Goal: Task Accomplishment & Management: Manage account settings

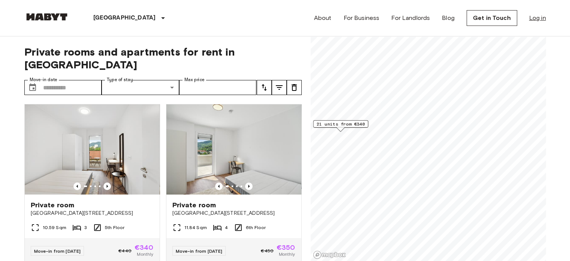
click at [428, 18] on link "Log in" at bounding box center [537, 17] width 17 height 9
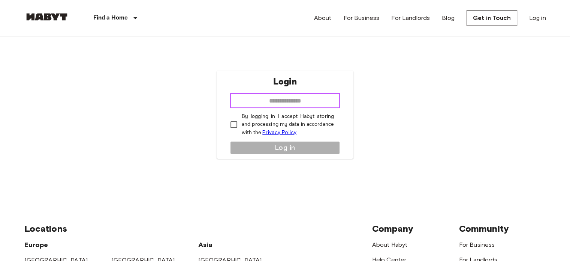
click at [280, 101] on input "email" at bounding box center [285, 100] width 110 height 15
type input "**********"
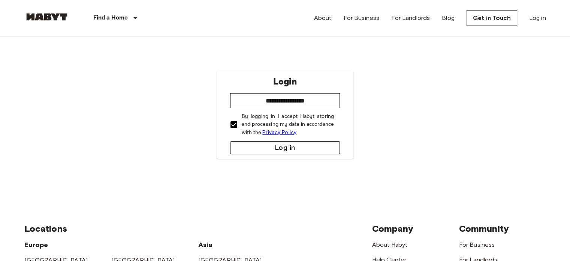
click at [284, 147] on button "Log in" at bounding box center [285, 147] width 110 height 13
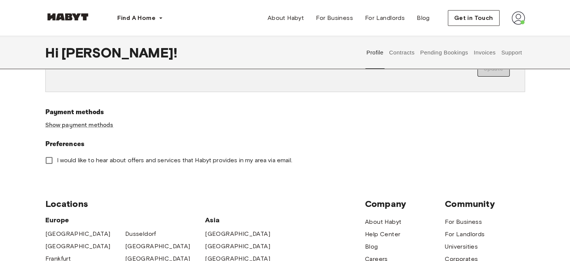
scroll to position [237, 0]
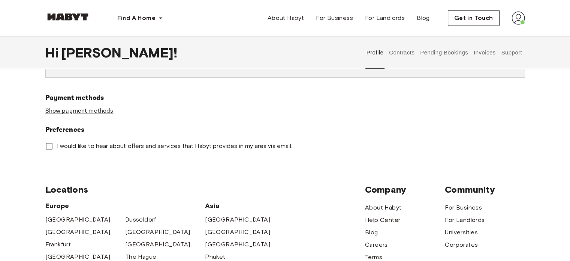
click at [77, 111] on link "Show payment methods" at bounding box center [79, 111] width 68 height 8
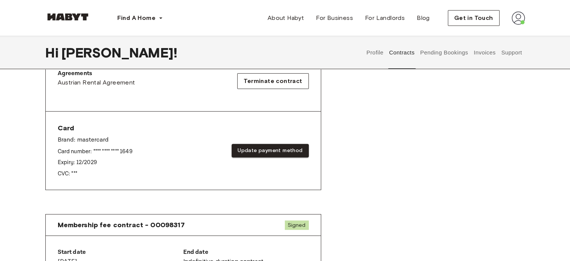
scroll to position [256, 0]
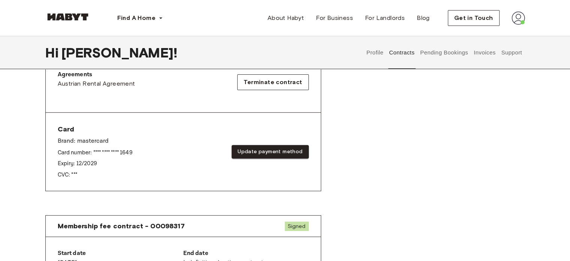
click at [383, 110] on div "Rent contract - 00098316 Activated ▲ ▲ Your Stay GRAZ , Lend Waagner-Biro Straß…" at bounding box center [285, 22] width 480 height 373
click at [283, 152] on button "Update payment method" at bounding box center [270, 152] width 77 height 14
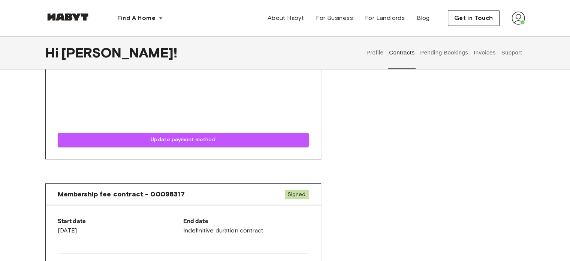
scroll to position [589, 0]
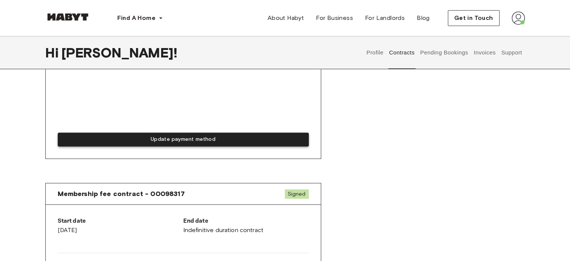
click at [203, 139] on button "Update payment method" at bounding box center [183, 139] width 251 height 14
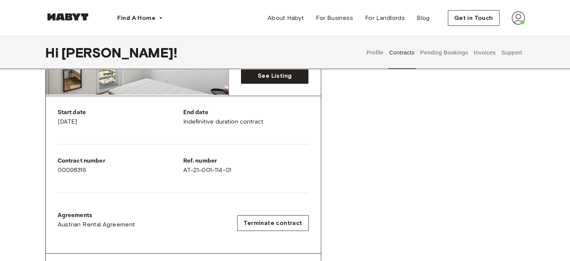
scroll to position [0, 0]
